Goal: Task Accomplishment & Management: Manage account settings

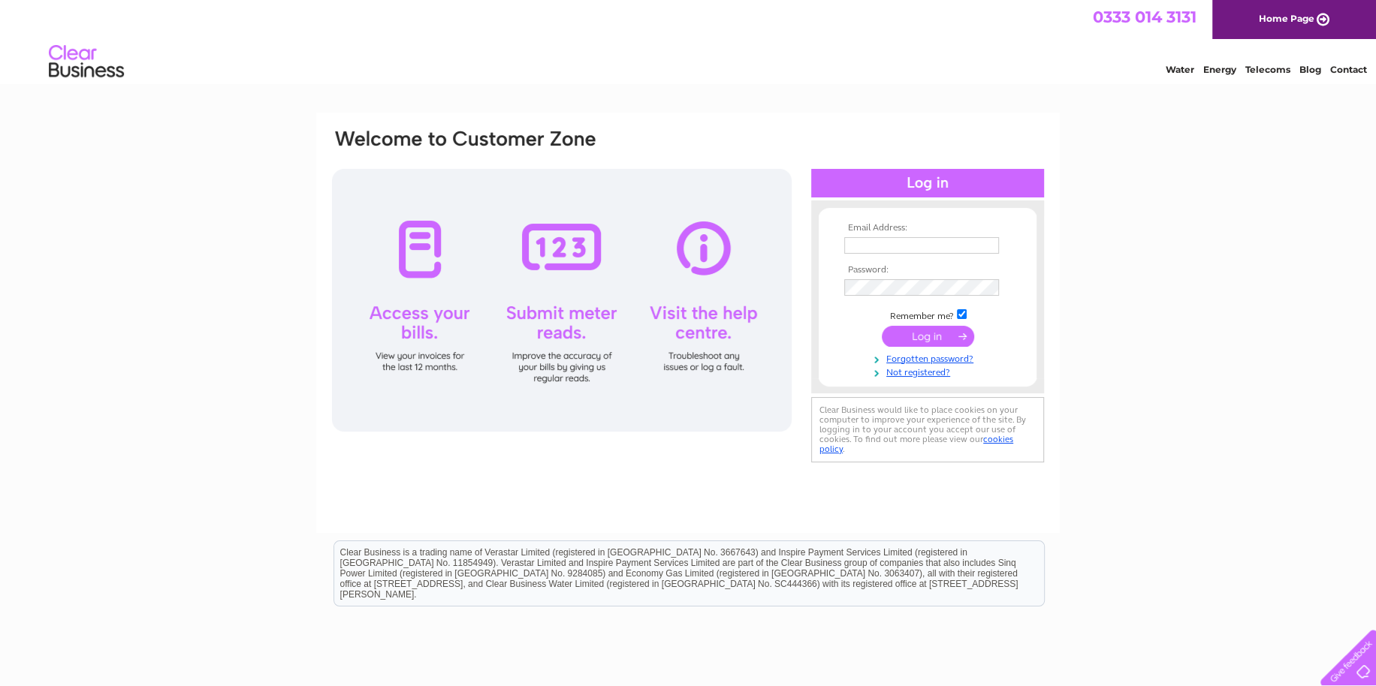
click at [946, 244] on input "text" at bounding box center [921, 245] width 155 height 17
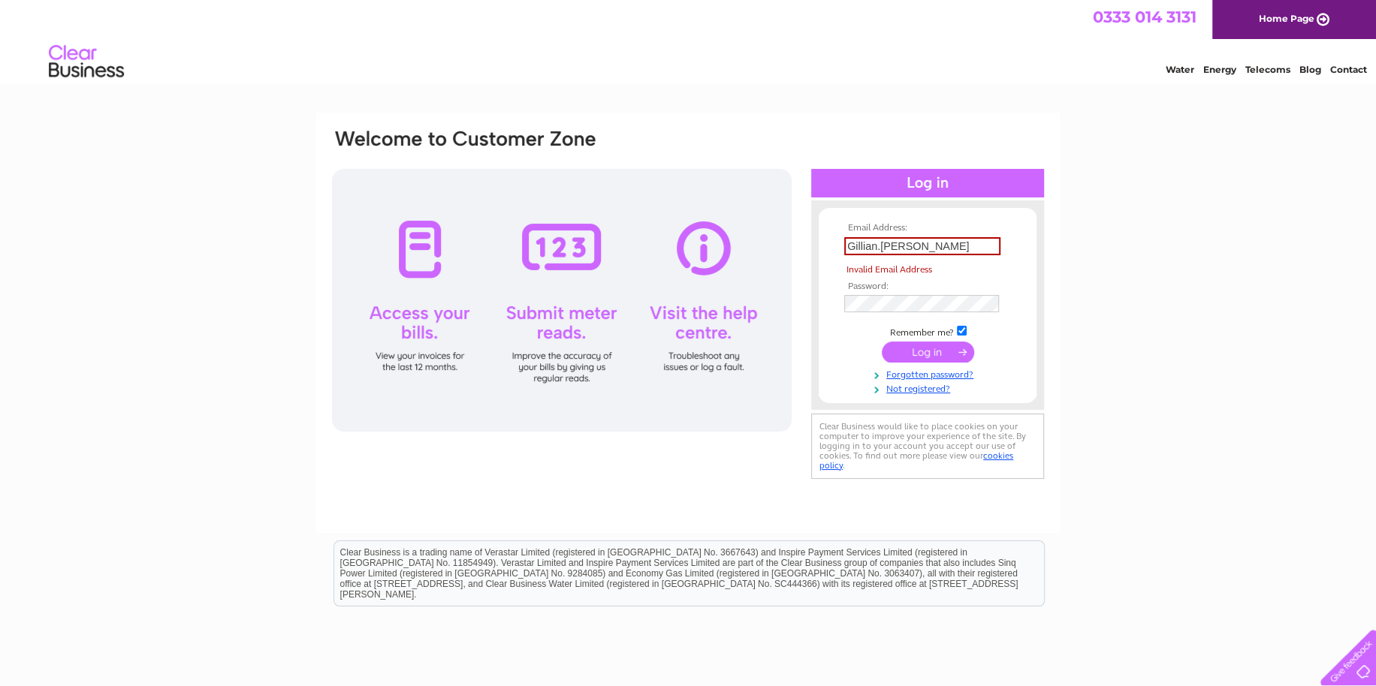
click at [928, 337] on tbody "Email Address: Gillian.[PERSON_NAME] Invalid Email Address Password: Remember m…" at bounding box center [927, 309] width 174 height 172
click at [943, 243] on input "Gillian.[PERSON_NAME]" at bounding box center [922, 246] width 156 height 18
drag, startPoint x: 943, startPoint y: 243, endPoint x: 833, endPoint y: 235, distance: 110.7
click at [833, 235] on form "Email Address: Gillian.[PERSON_NAME] Invalid Email Address Password:" at bounding box center [928, 309] width 218 height 172
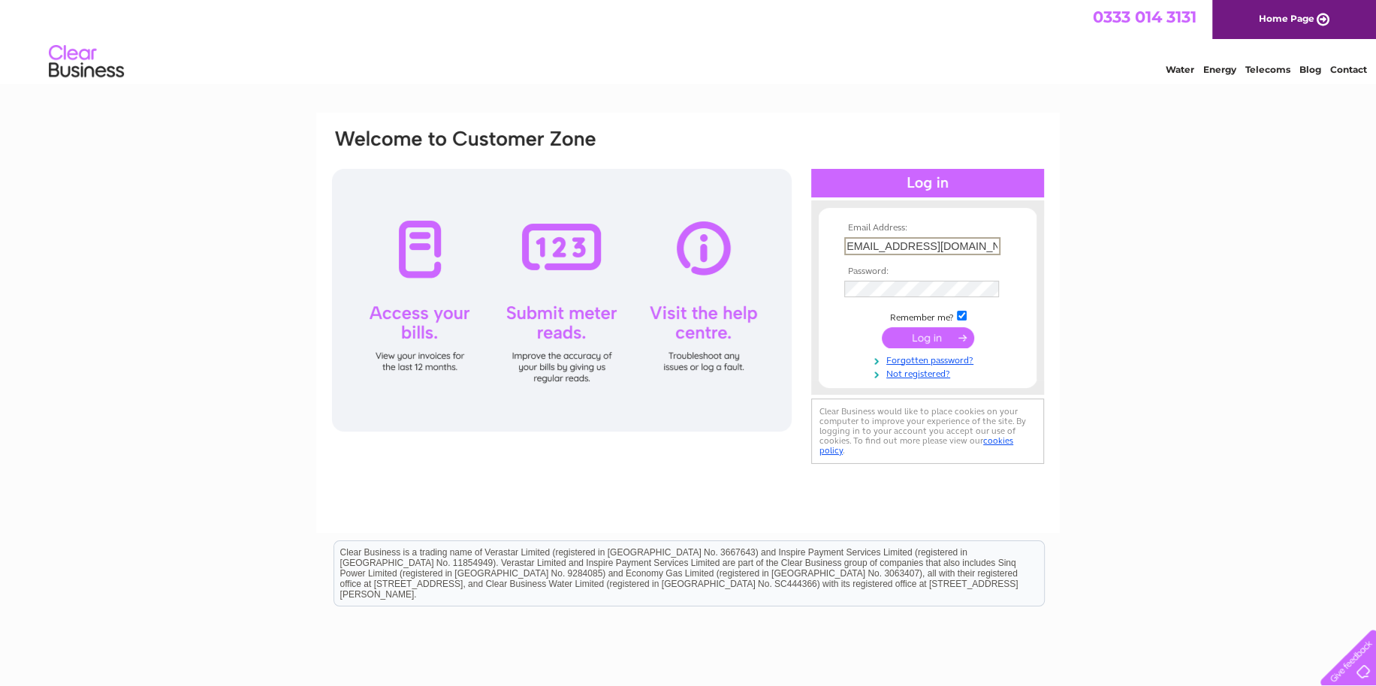
type input "[EMAIL_ADDRESS][DOMAIN_NAME]"
click at [928, 338] on input "submit" at bounding box center [928, 336] width 92 height 21
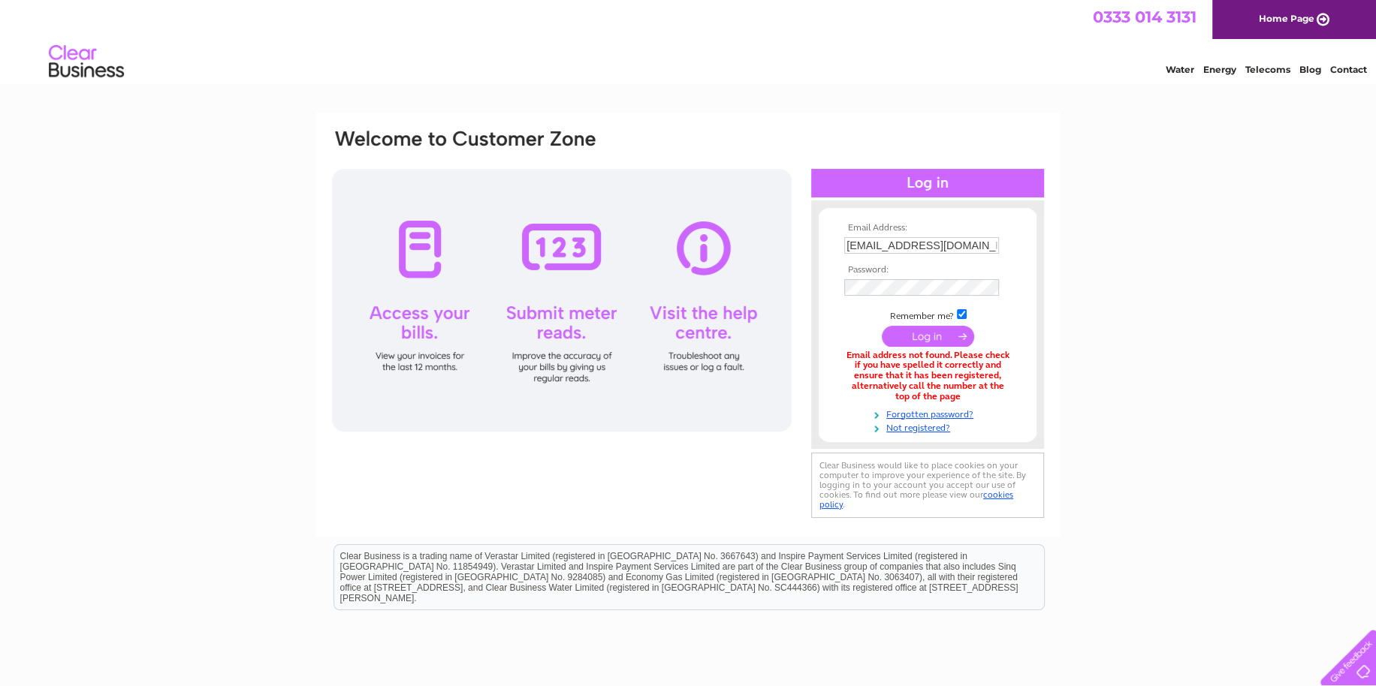
click at [888, 240] on input "[EMAIL_ADDRESS][DOMAIN_NAME]" at bounding box center [921, 245] width 155 height 17
drag, startPoint x: 846, startPoint y: 246, endPoint x: 1027, endPoint y: 249, distance: 181.8
click at [1027, 249] on form "Email Address: gillian@yourhomefurniture.co.uk Password: Forgotten password?" at bounding box center [928, 329] width 218 height 213
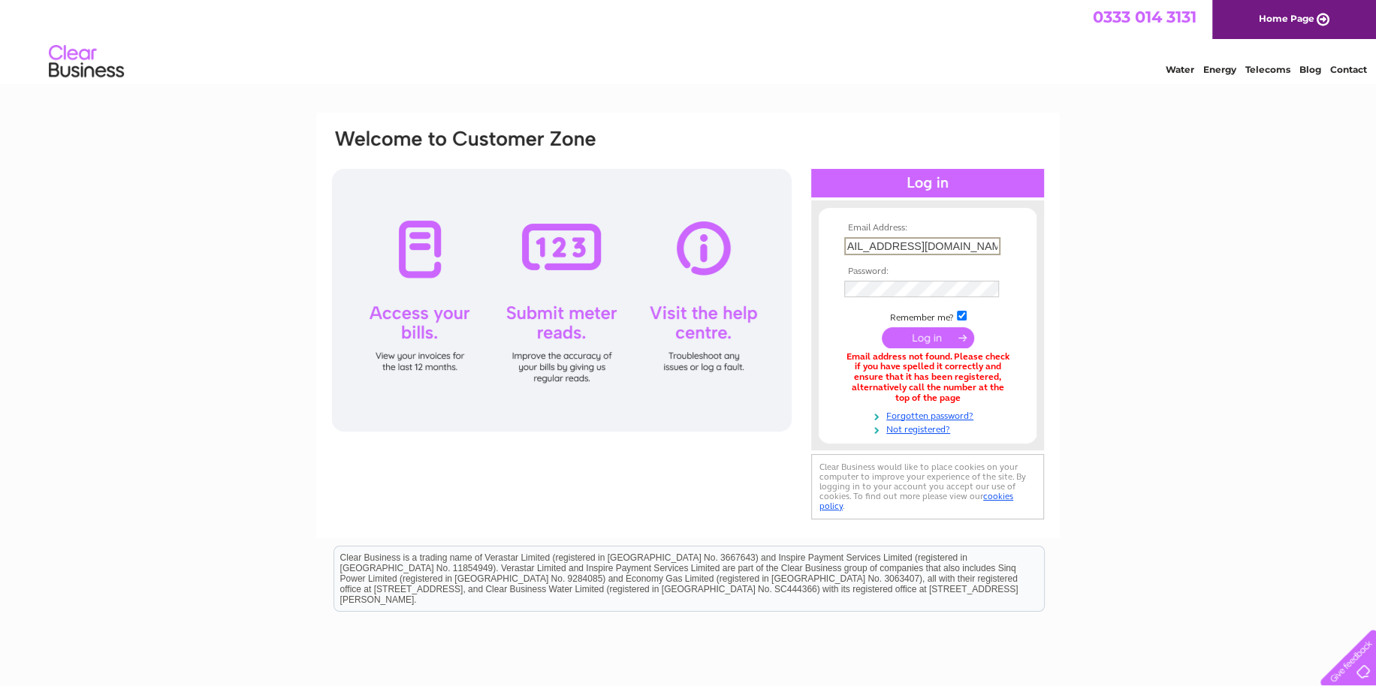
type input "accounts@yourhomefurniture.co.uk"
click at [894, 336] on input "submit" at bounding box center [928, 337] width 92 height 21
click at [70, 59] on img at bounding box center [86, 62] width 77 height 46
